Goal: Information Seeking & Learning: Learn about a topic

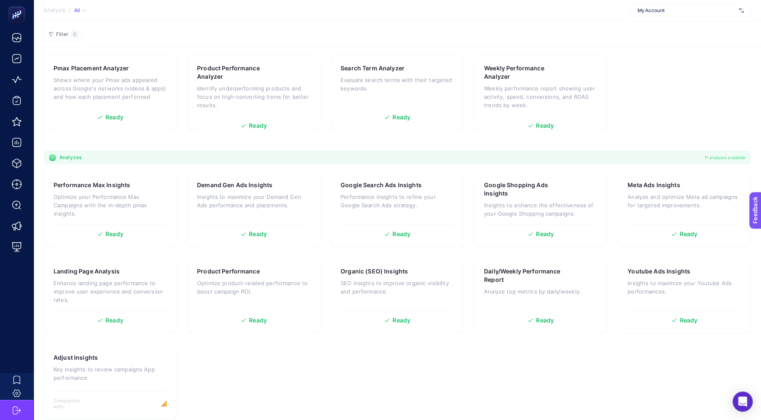
scroll to position [94, 0]
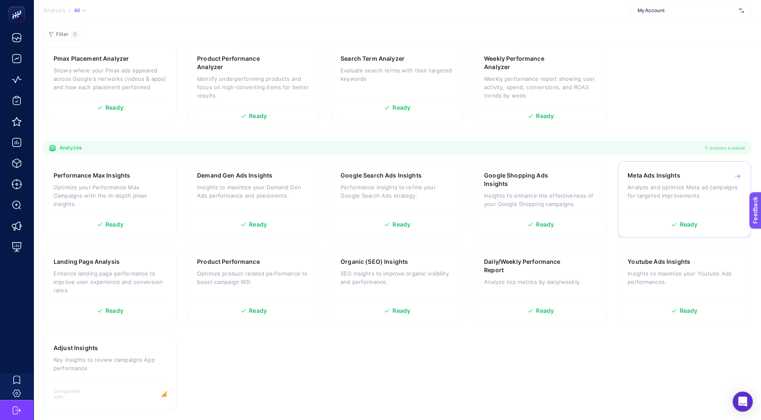
click at [645, 200] on div "Meta Ads Insights Analyze and optimize Meta [PERSON_NAME] for targeted improvem…" at bounding box center [684, 190] width 113 height 39
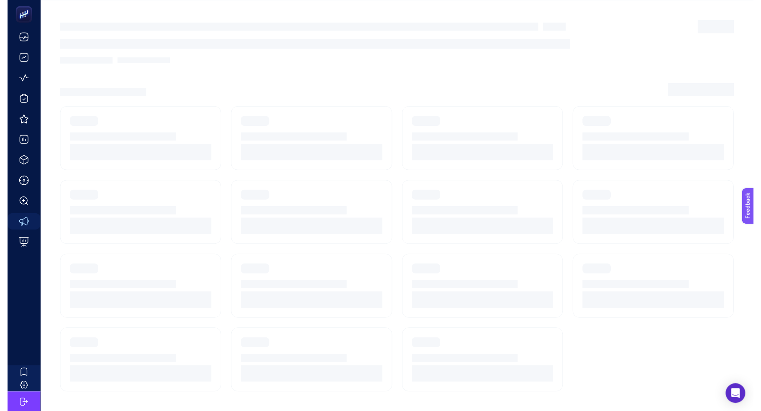
scroll to position [8, 0]
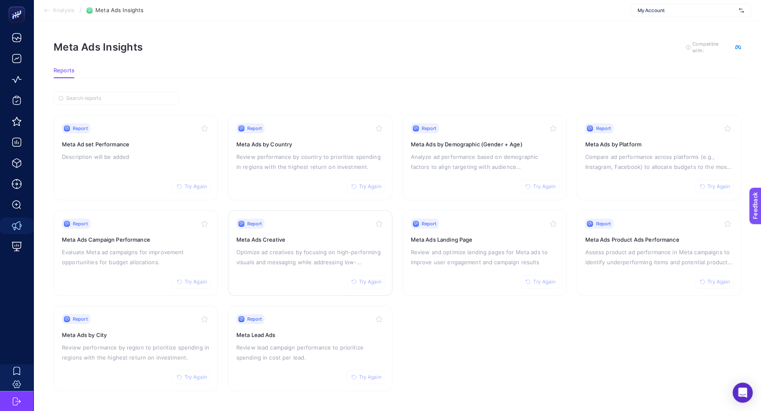
click at [279, 236] on h3 "Meta Ads Creative" at bounding box center [310, 240] width 148 height 8
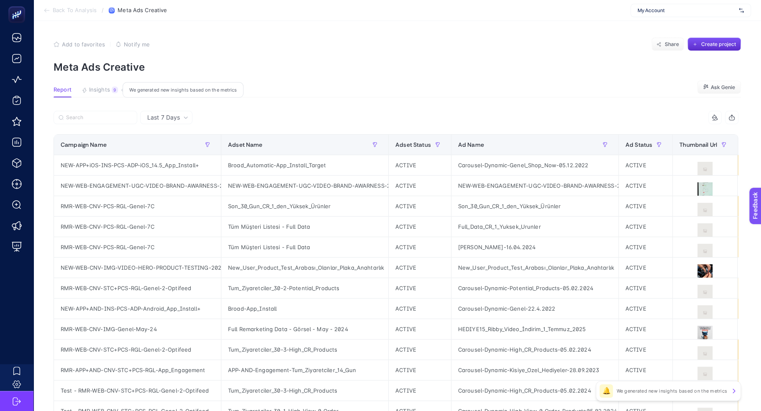
click at [104, 92] on span "Insights" at bounding box center [99, 90] width 21 height 7
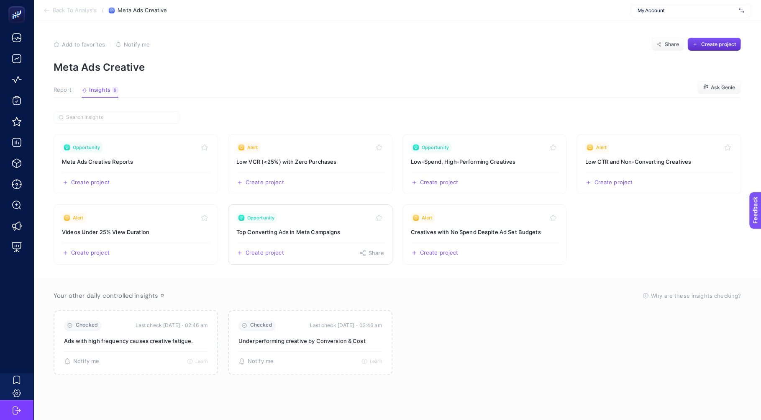
click at [287, 232] on h3 "Top Converting Ads in Meta Campaigns" at bounding box center [310, 232] width 148 height 8
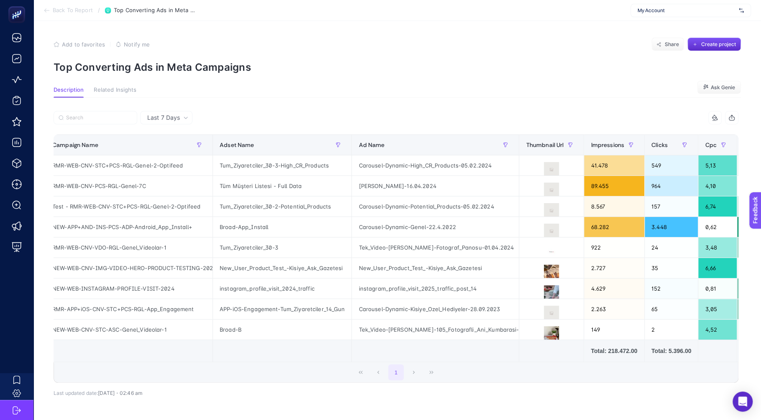
scroll to position [0, 9]
click at [547, 167] on icon at bounding box center [551, 170] width 10 height 8
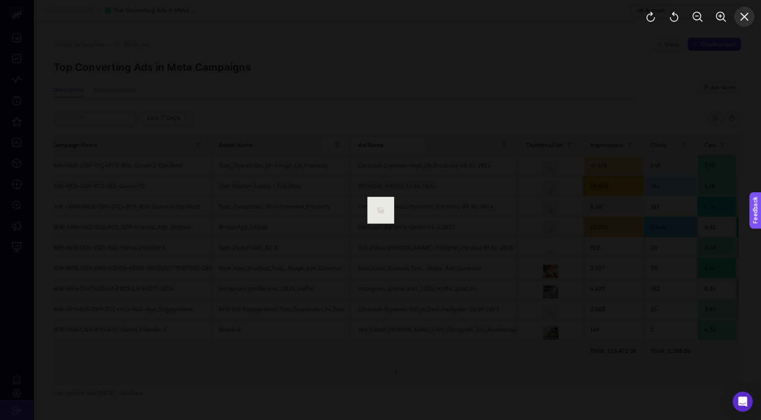
click at [739, 25] on button "Close" at bounding box center [745, 17] width 20 height 20
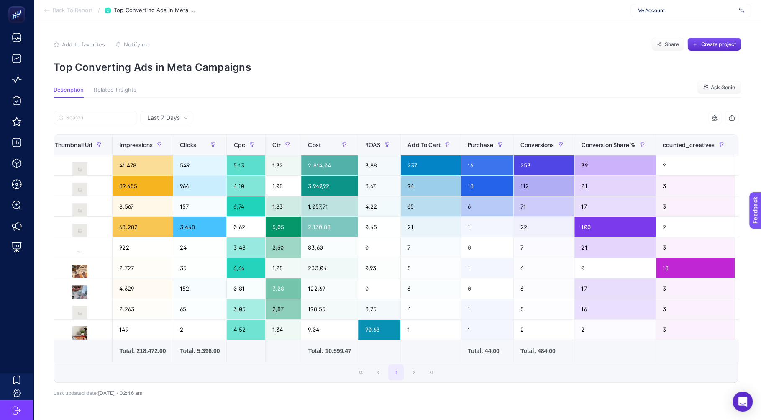
scroll to position [0, 496]
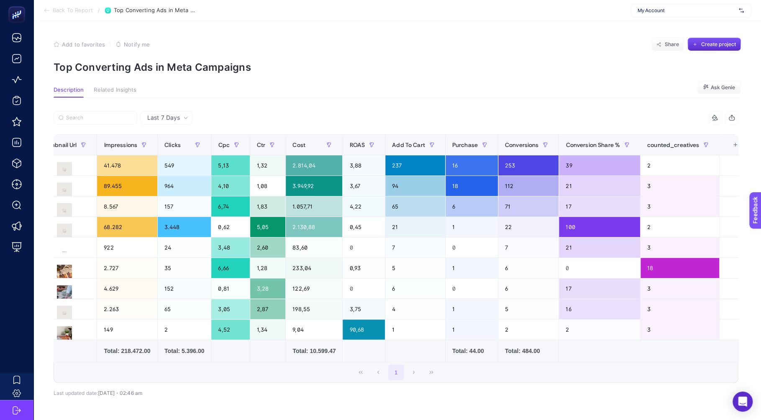
click at [739, 146] on div "+" at bounding box center [735, 144] width 16 height 7
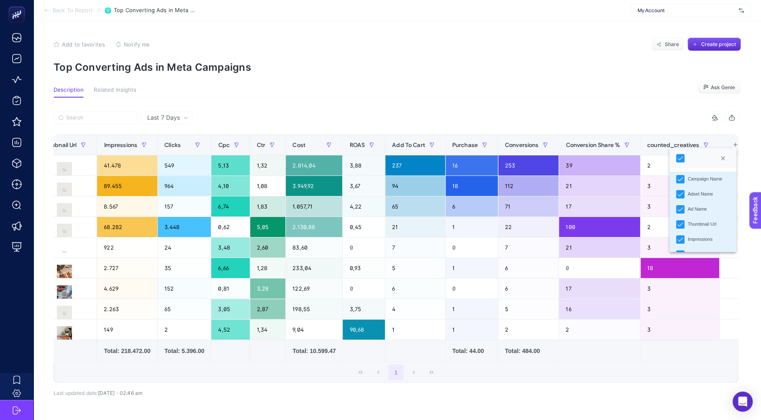
click at [601, 92] on section "Description Related Insights Ask Genie" at bounding box center [398, 92] width 688 height 11
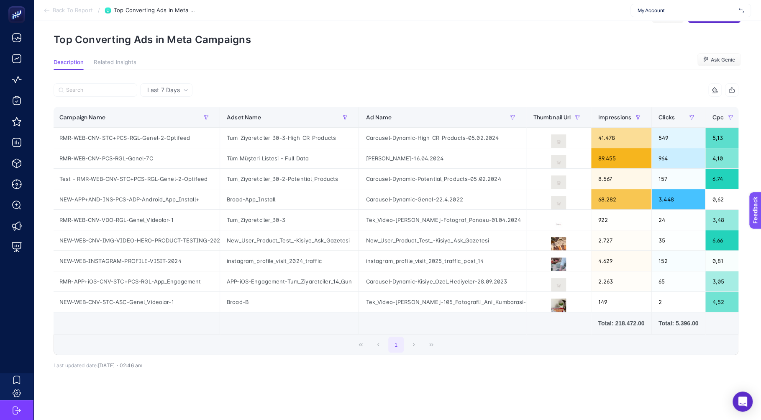
scroll to position [0, 0]
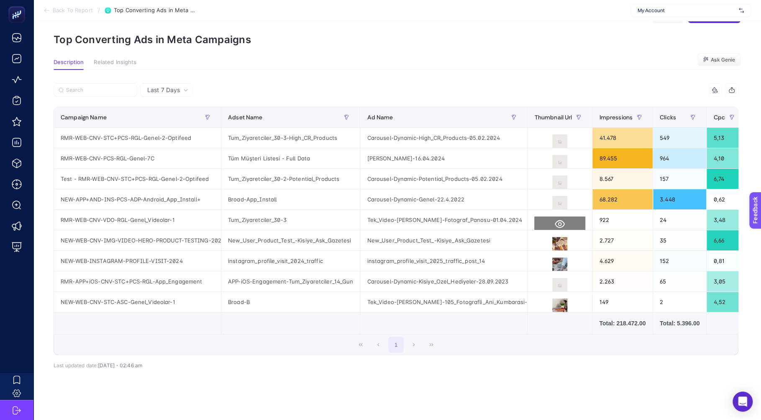
click at [562, 219] on icon at bounding box center [560, 224] width 10 height 10
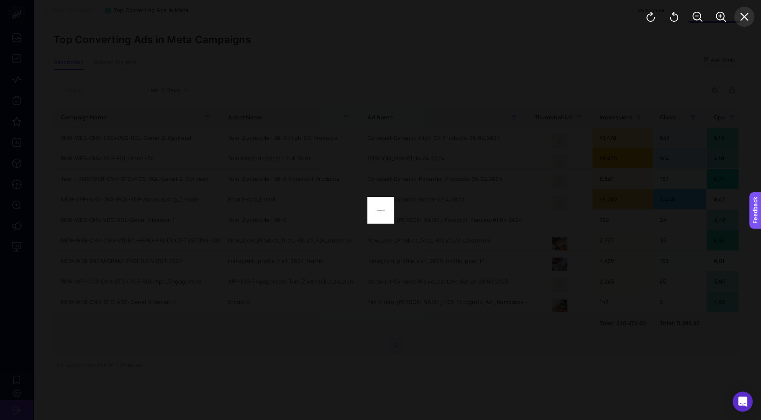
click at [744, 16] on icon "Close" at bounding box center [745, 17] width 8 height 8
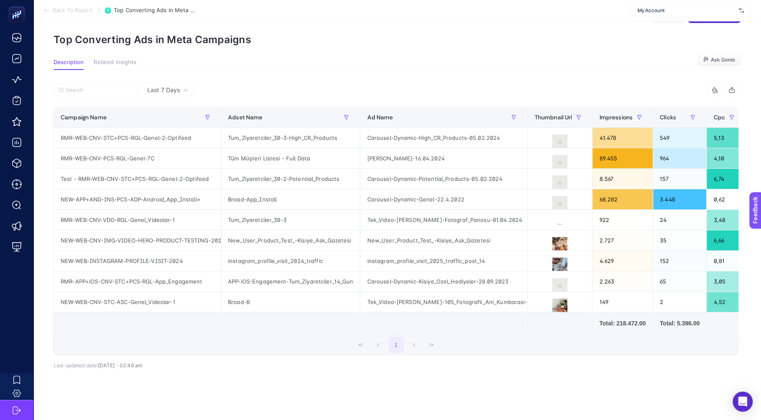
click at [691, 7] on span "My Account" at bounding box center [687, 10] width 98 height 7
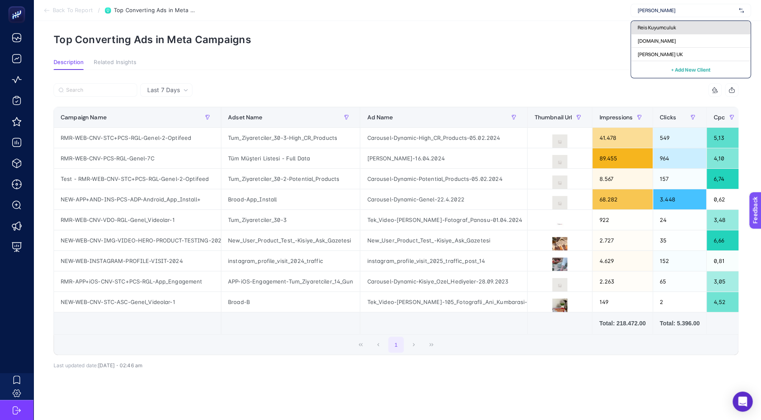
type input "[PERSON_NAME]"
click at [667, 26] on span "Reis Kuyumculuk" at bounding box center [657, 27] width 39 height 7
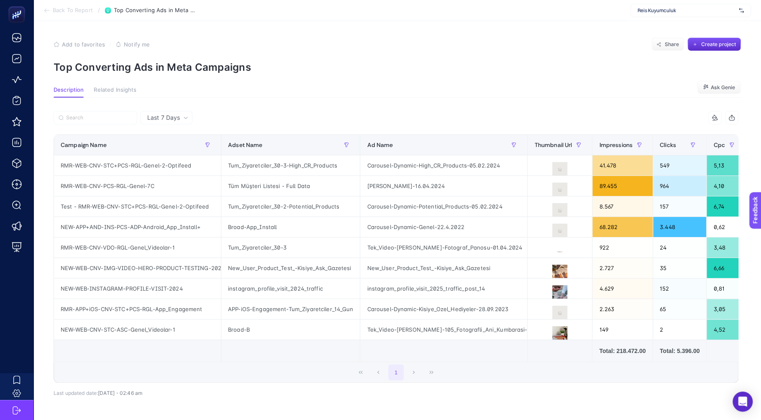
click at [60, 12] on span "Back To Report" at bounding box center [73, 10] width 40 height 7
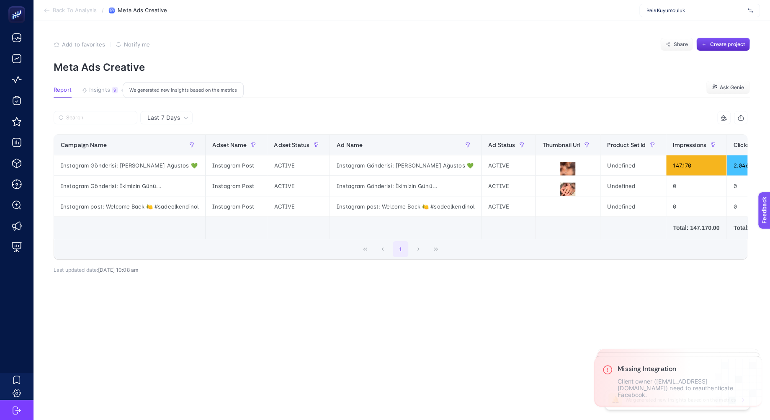
click at [101, 91] on span "Insights" at bounding box center [99, 90] width 21 height 7
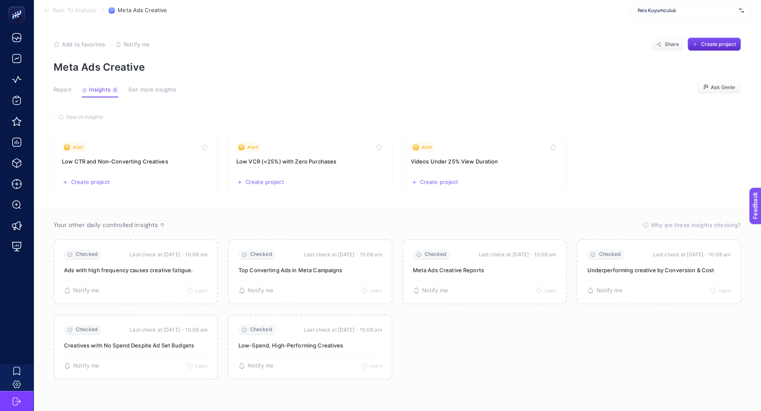
click at [58, 98] on article "Add to favorites false Notify me Share Create project Meta Ads Creative Report …" at bounding box center [397, 216] width 728 height 391
click at [62, 90] on span "Report" at bounding box center [63, 90] width 18 height 7
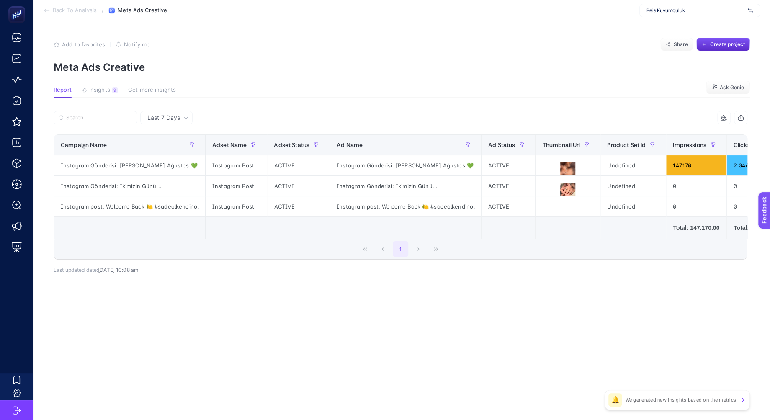
click at [717, 5] on div "Reis Kuyumculuk" at bounding box center [699, 10] width 121 height 13
type input "kisme"
click at [698, 31] on div "[URL][DOMAIN_NAME]" at bounding box center [700, 27] width 120 height 13
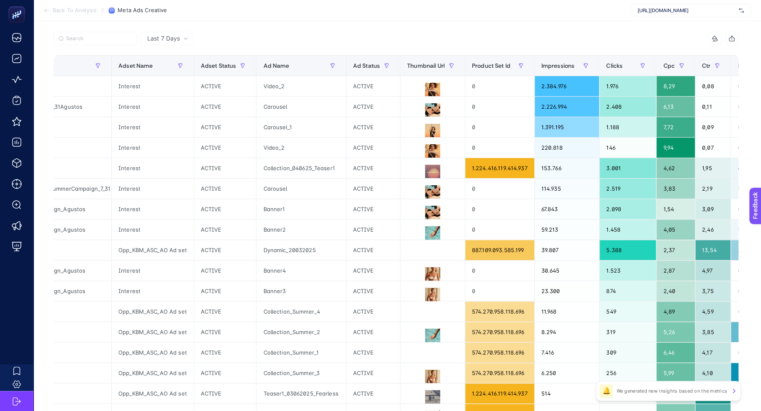
scroll to position [0, 113]
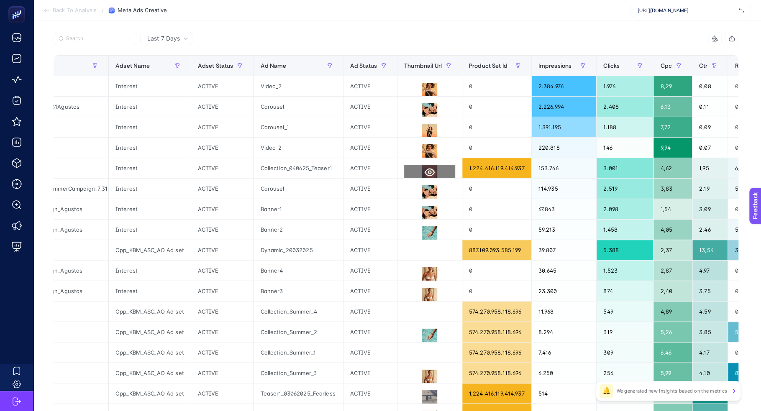
click at [429, 174] on icon at bounding box center [430, 173] width 10 height 8
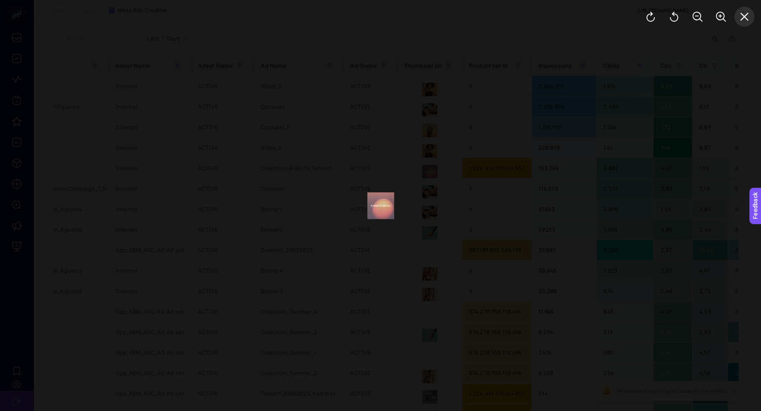
click at [748, 21] on icon "Close" at bounding box center [745, 17] width 10 height 10
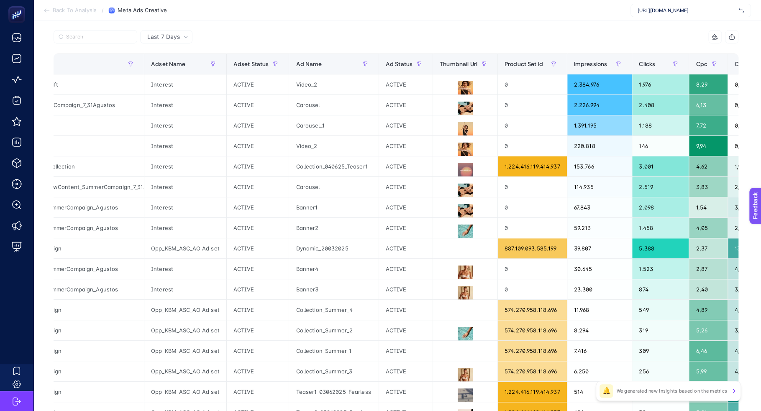
scroll to position [0, 0]
